Goal: Navigation & Orientation: Find specific page/section

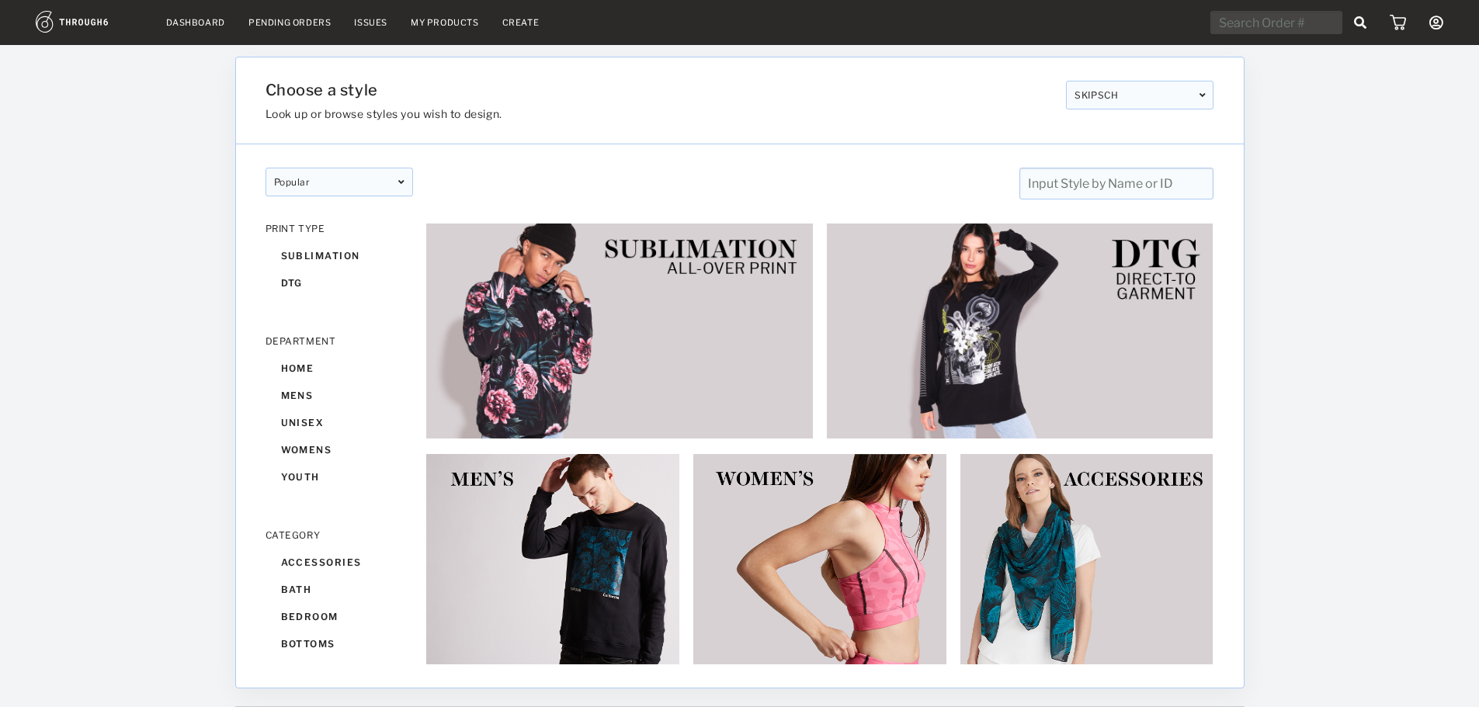
click at [187, 26] on link "Dashboard" at bounding box center [195, 22] width 59 height 11
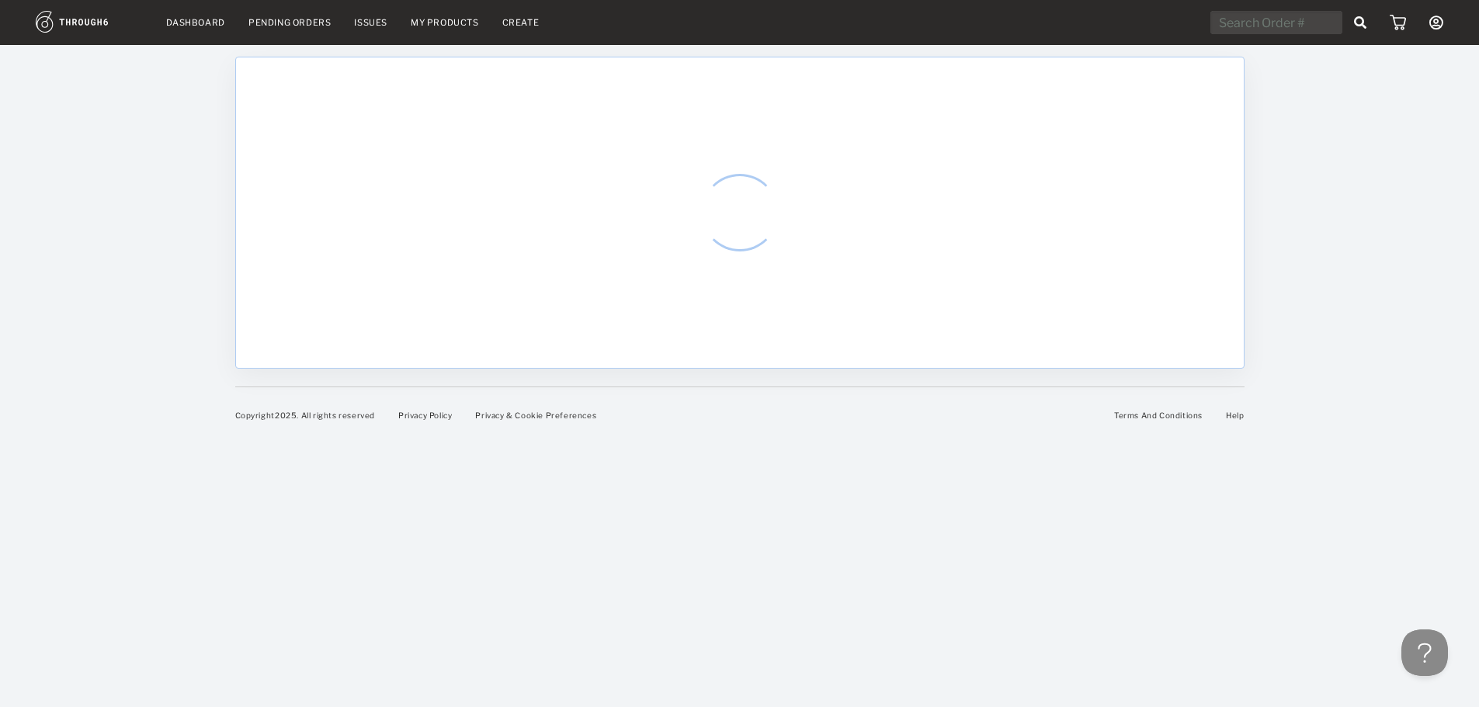
select select "7"
select select "2025"
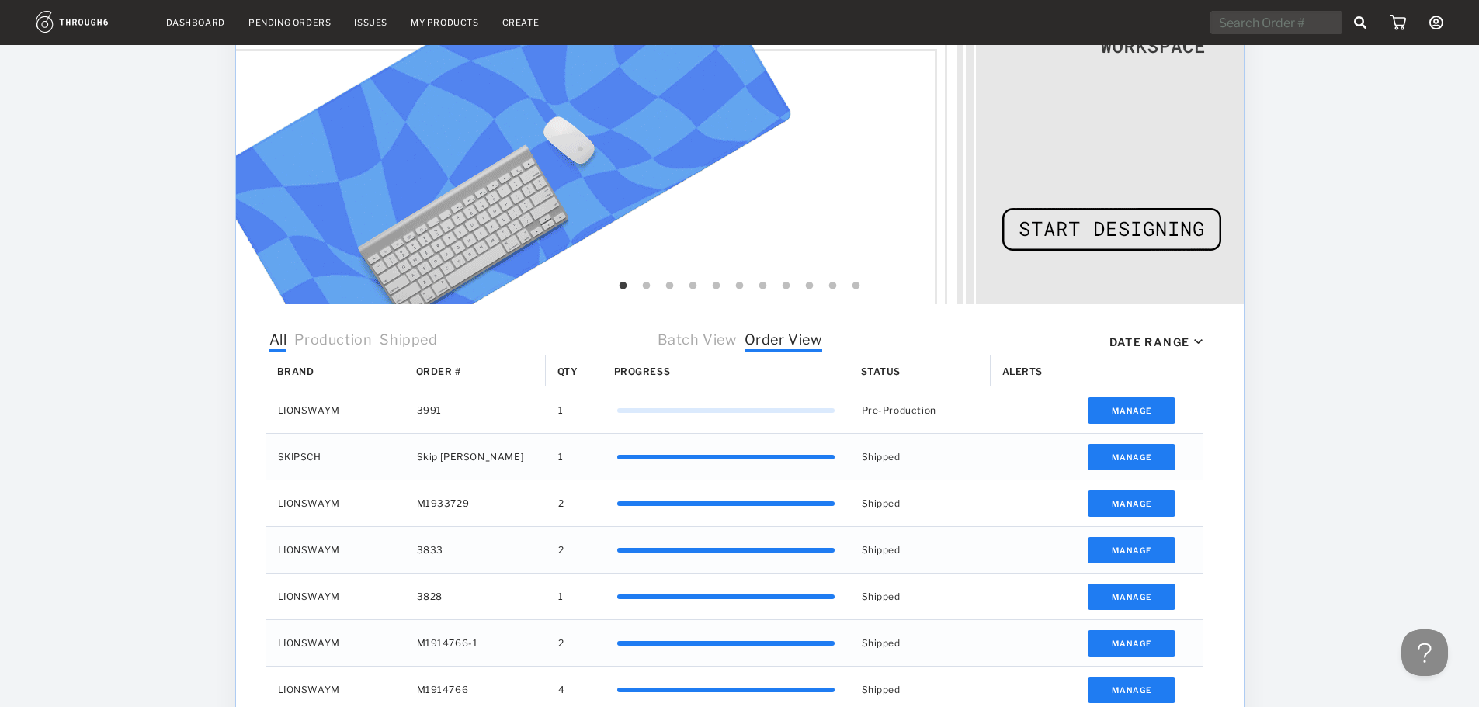
scroll to position [233, 0]
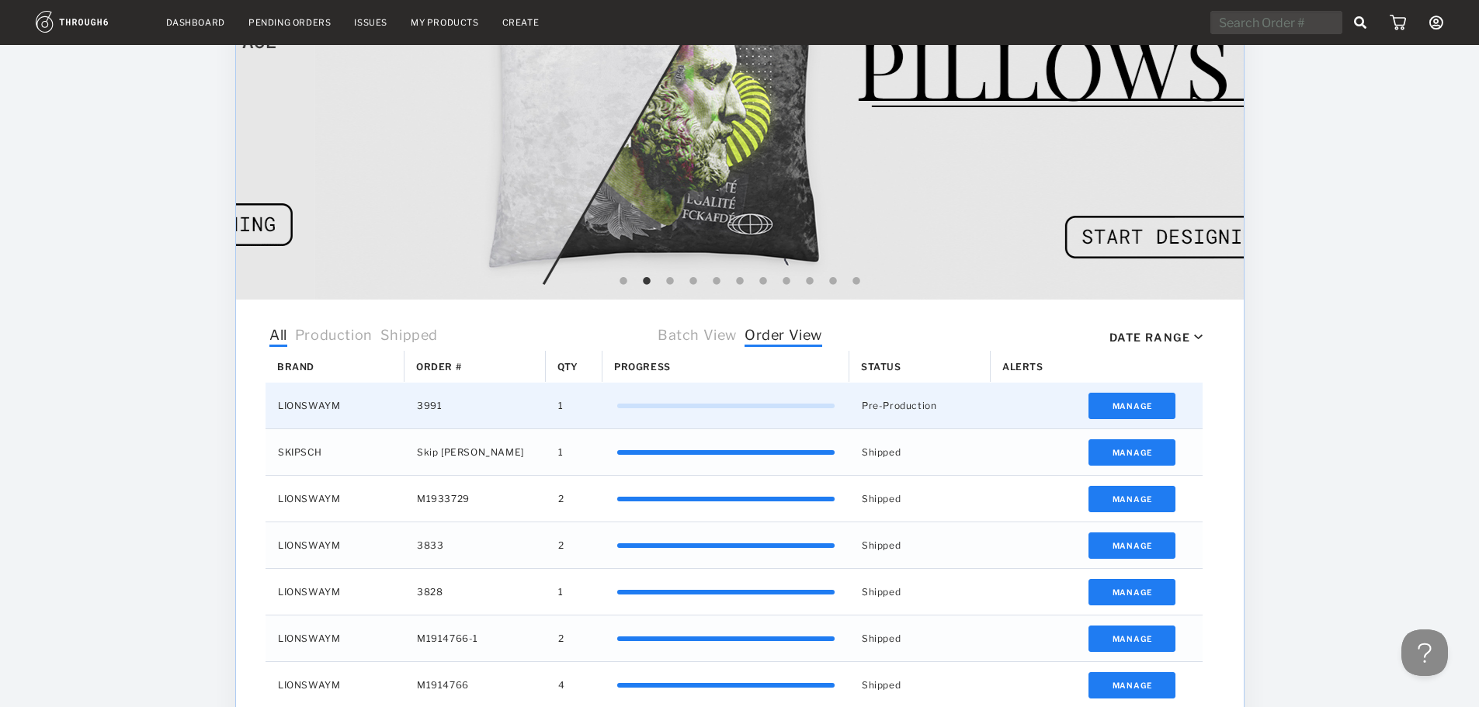
click at [328, 409] on div "LIONSWAYM" at bounding box center [335, 406] width 139 height 46
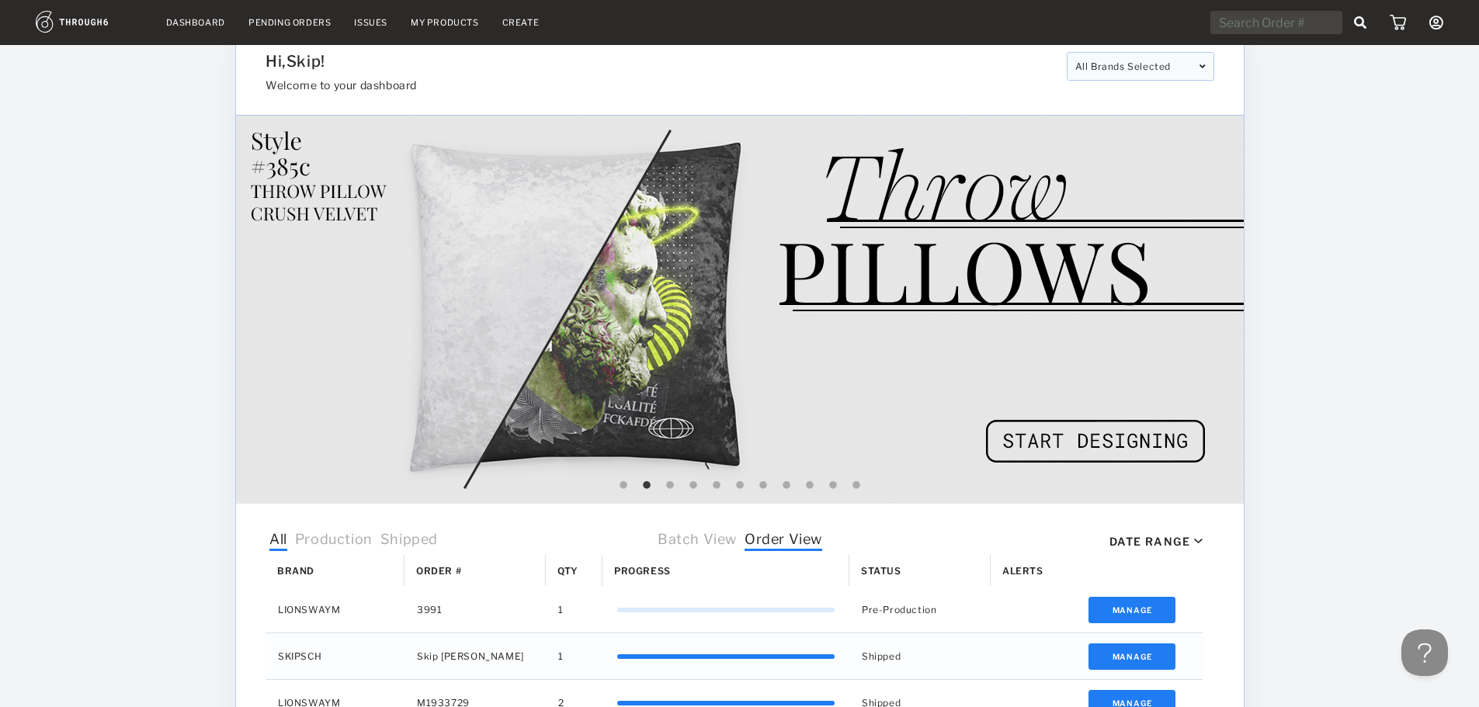
scroll to position [0, 0]
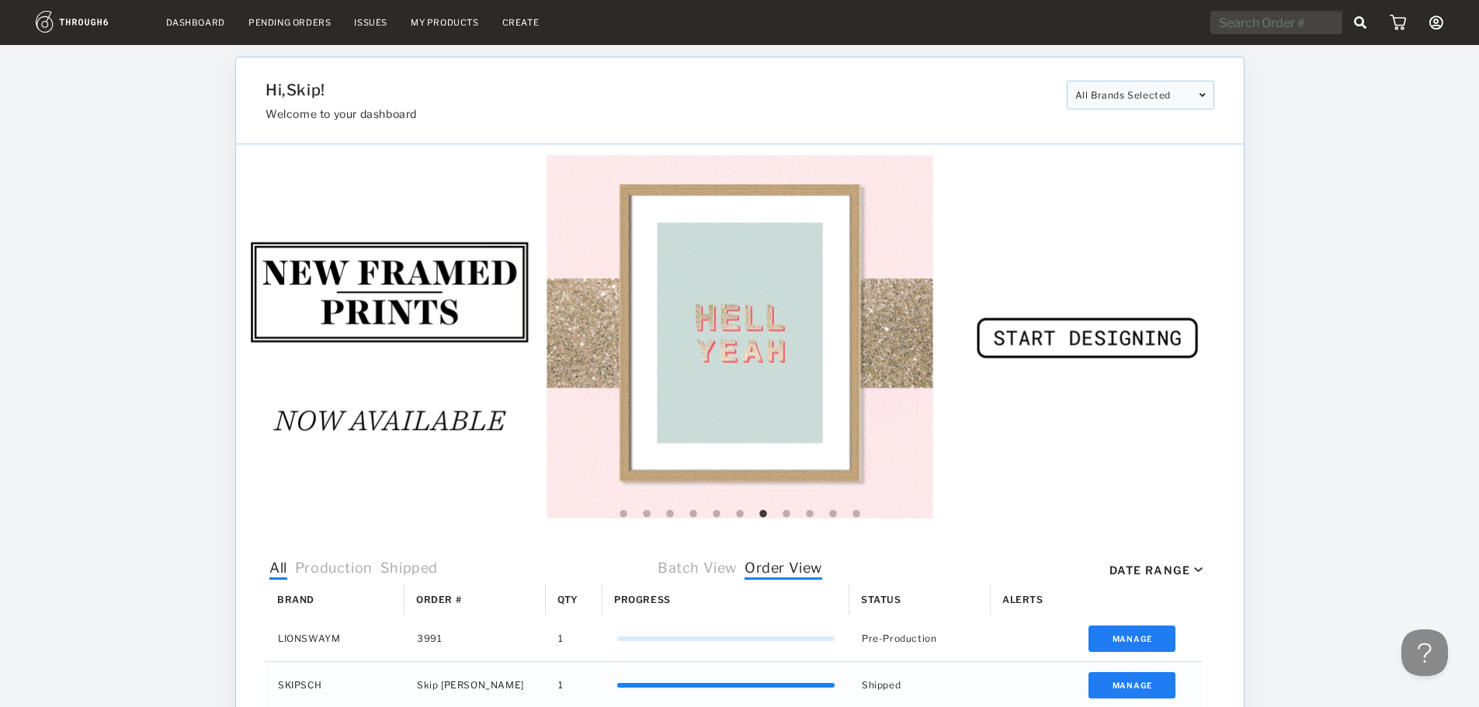
click at [1334, 93] on div "Dashboard Pending Orders Issues My Products Create My Account Brands Create New…" at bounding box center [739, 616] width 1479 height 1232
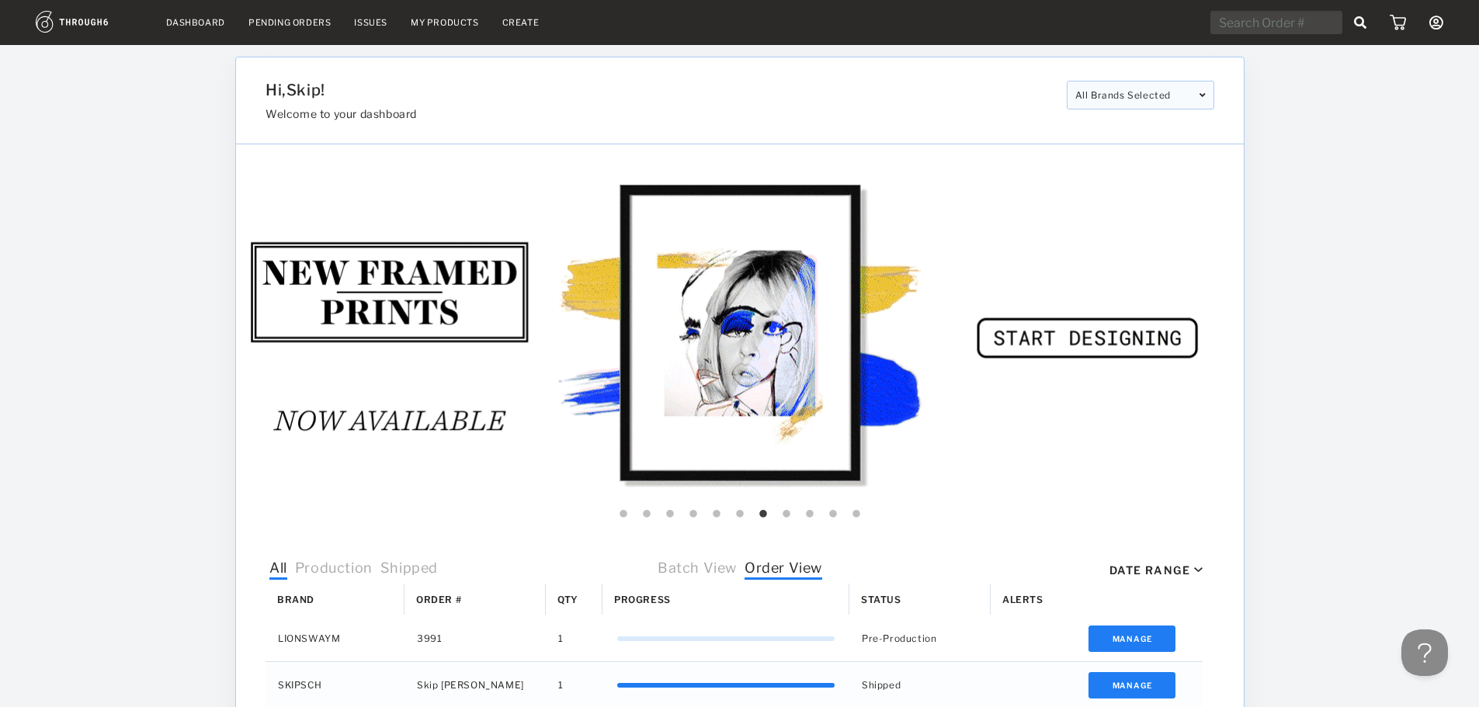
click at [328, 571] on span "Production" at bounding box center [333, 570] width 78 height 20
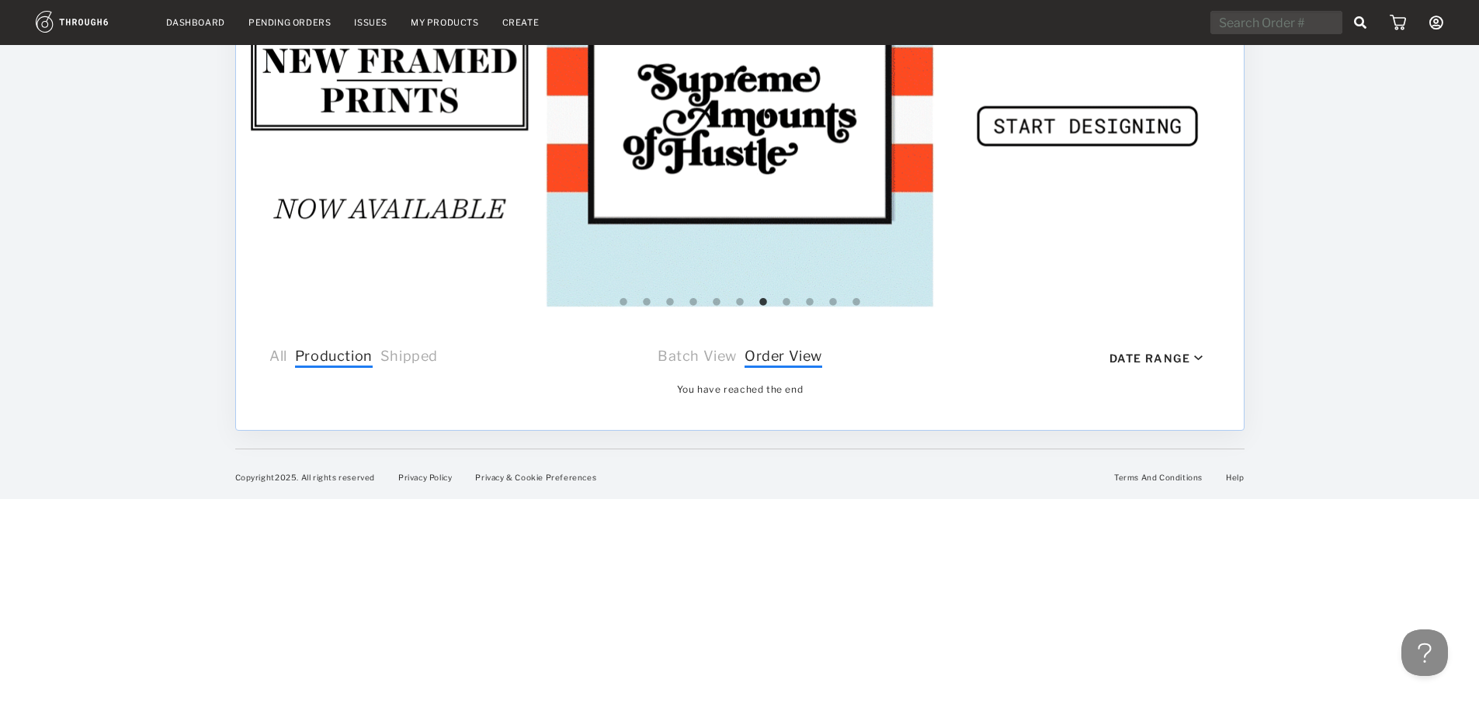
scroll to position [237, 0]
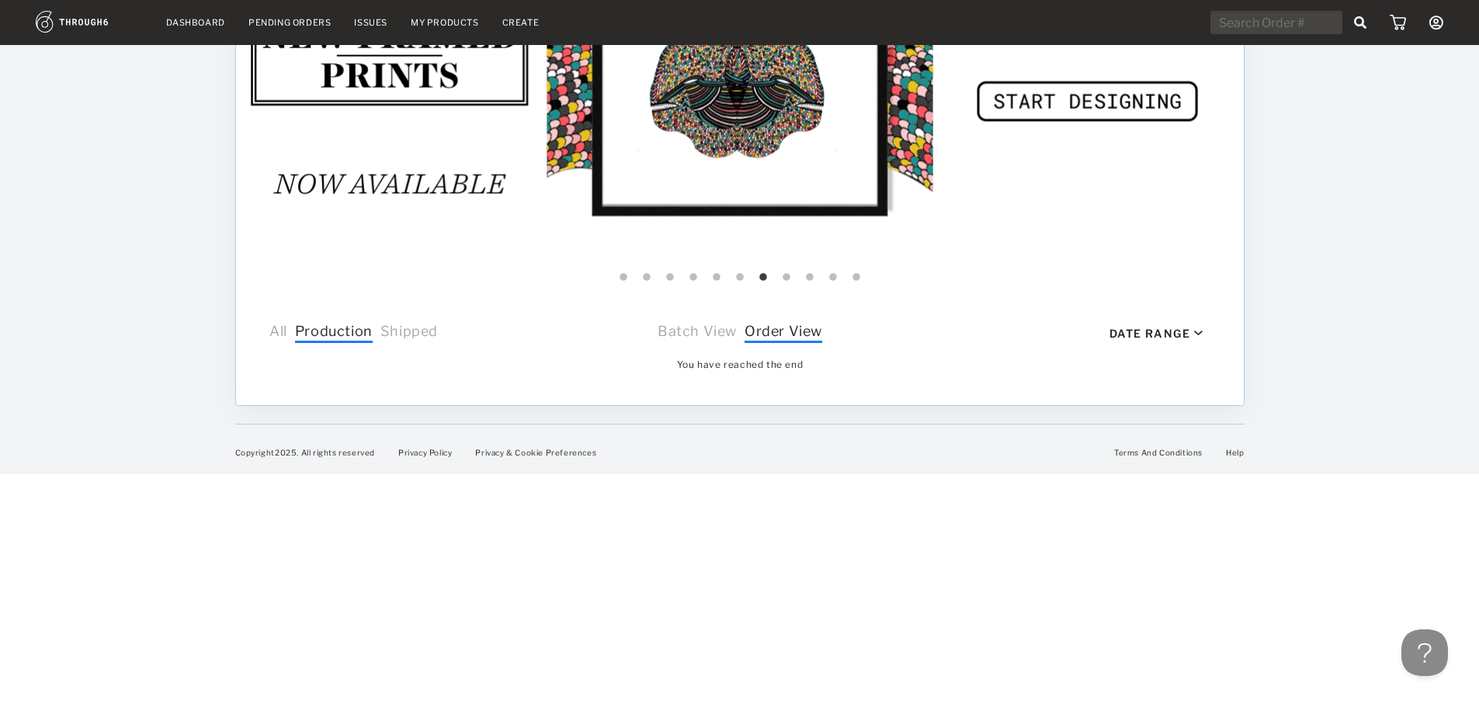
click at [398, 334] on span "Shipped" at bounding box center [408, 333] width 57 height 20
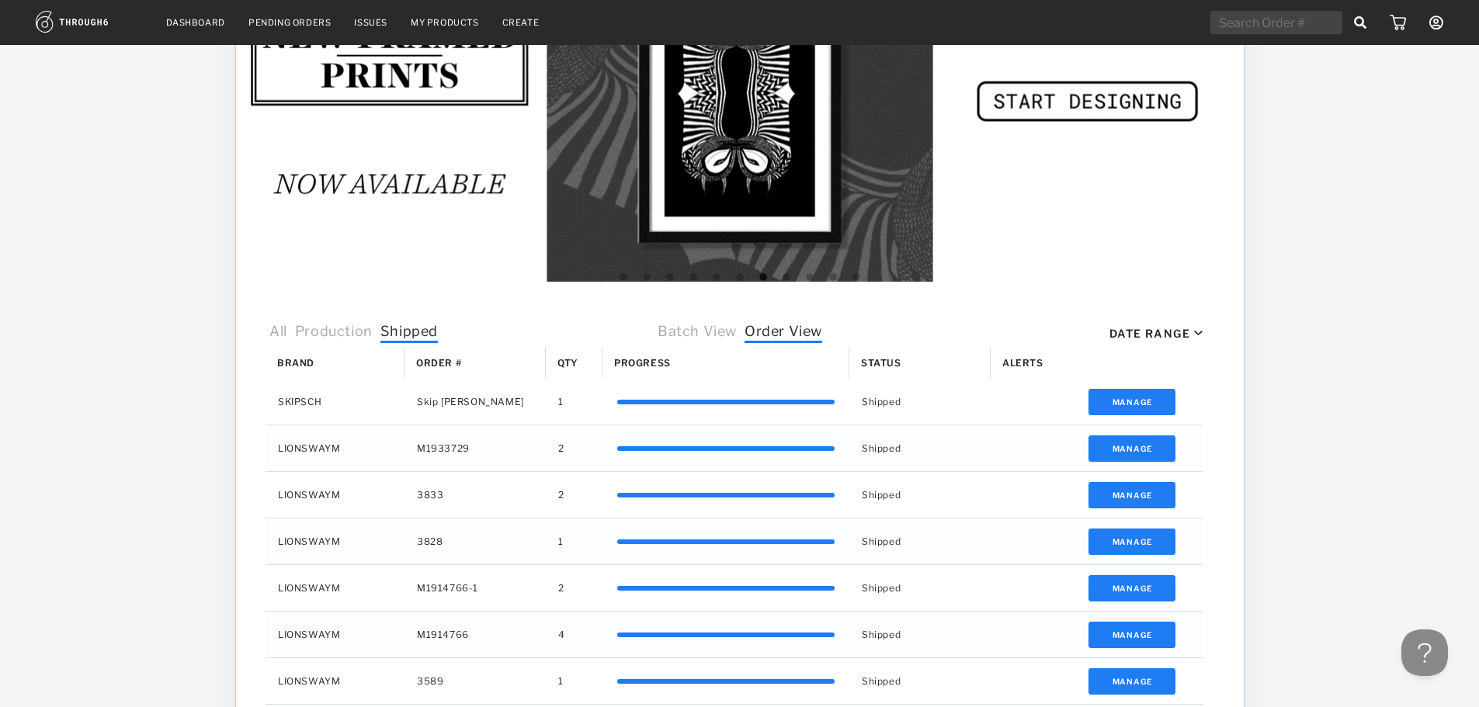
click at [280, 332] on span "All" at bounding box center [278, 333] width 18 height 20
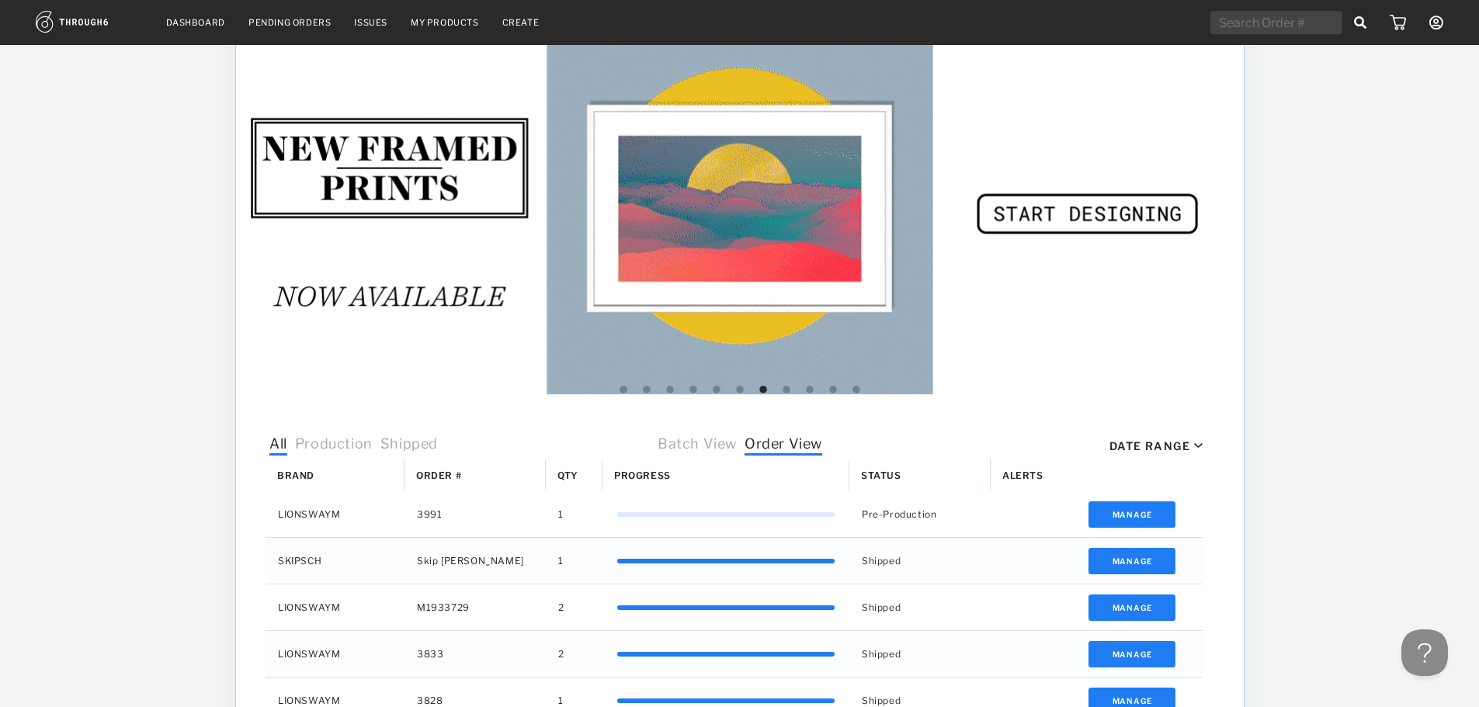
scroll to position [0, 0]
